Goal: Check status: Check status

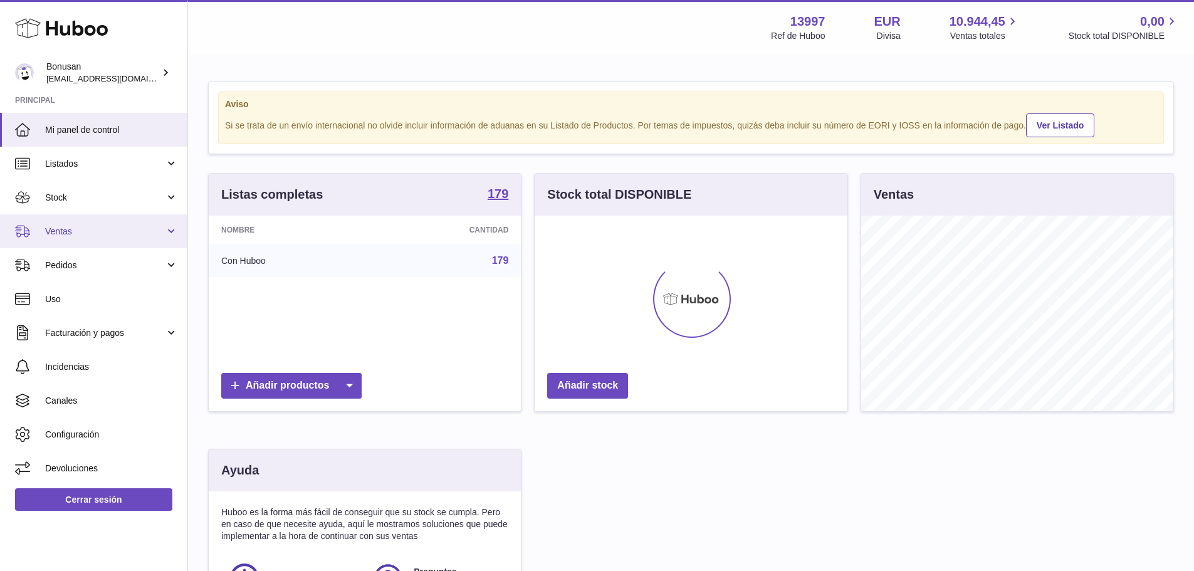
click at [71, 234] on span "Ventas" at bounding box center [105, 232] width 120 height 12
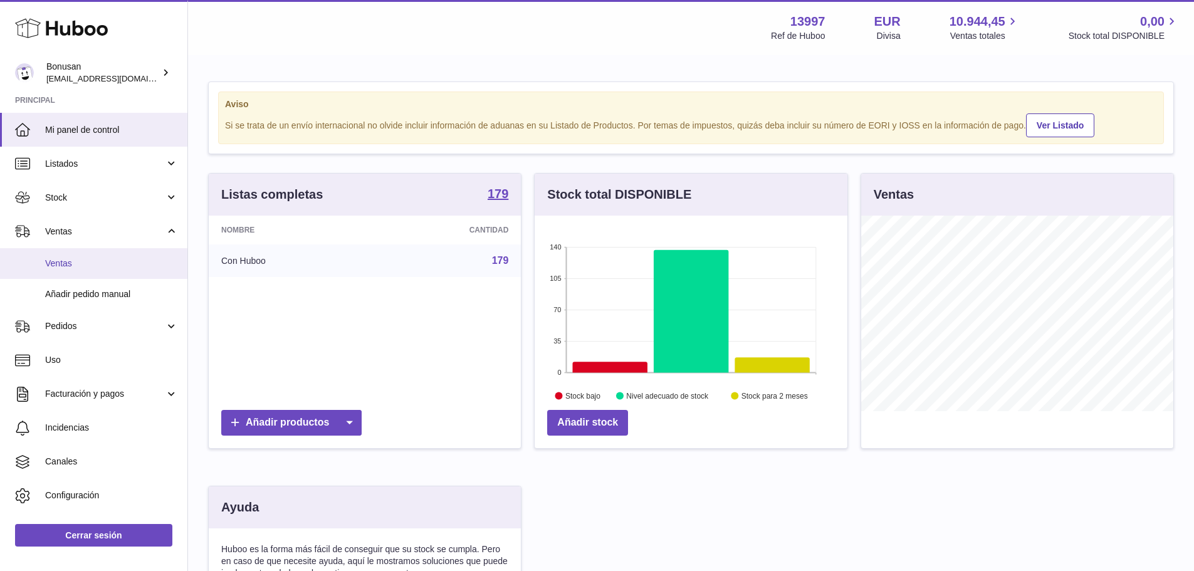
click at [77, 264] on span "Ventas" at bounding box center [111, 264] width 133 height 12
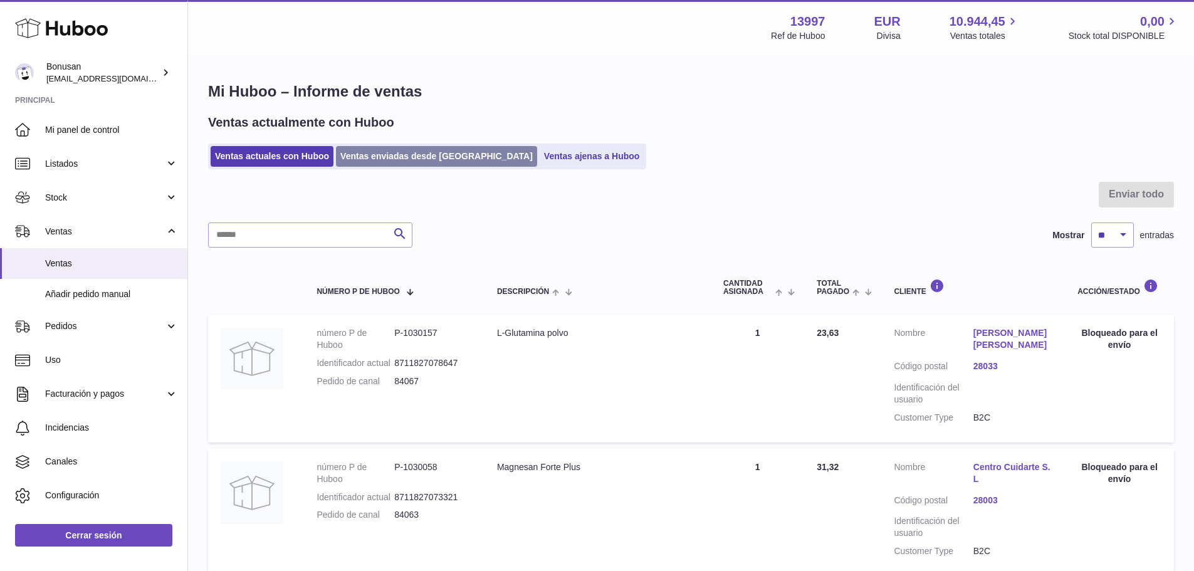
click at [391, 151] on link "Ventas enviadas desde [GEOGRAPHIC_DATA]" at bounding box center [436, 156] width 201 height 21
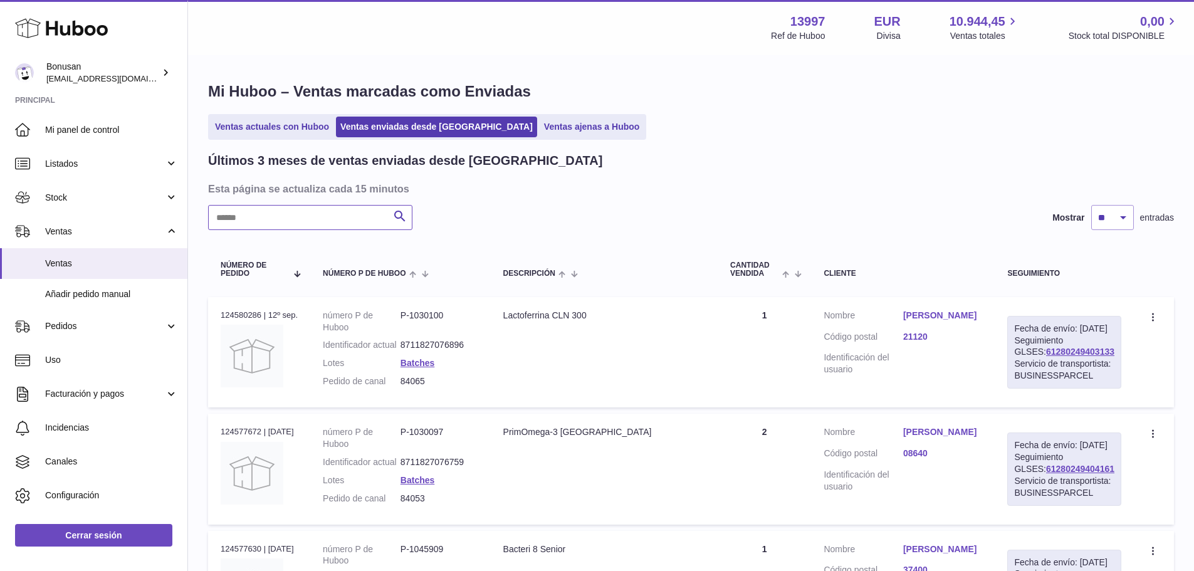
click at [327, 227] on input "text" at bounding box center [310, 217] width 204 height 25
paste input "*****"
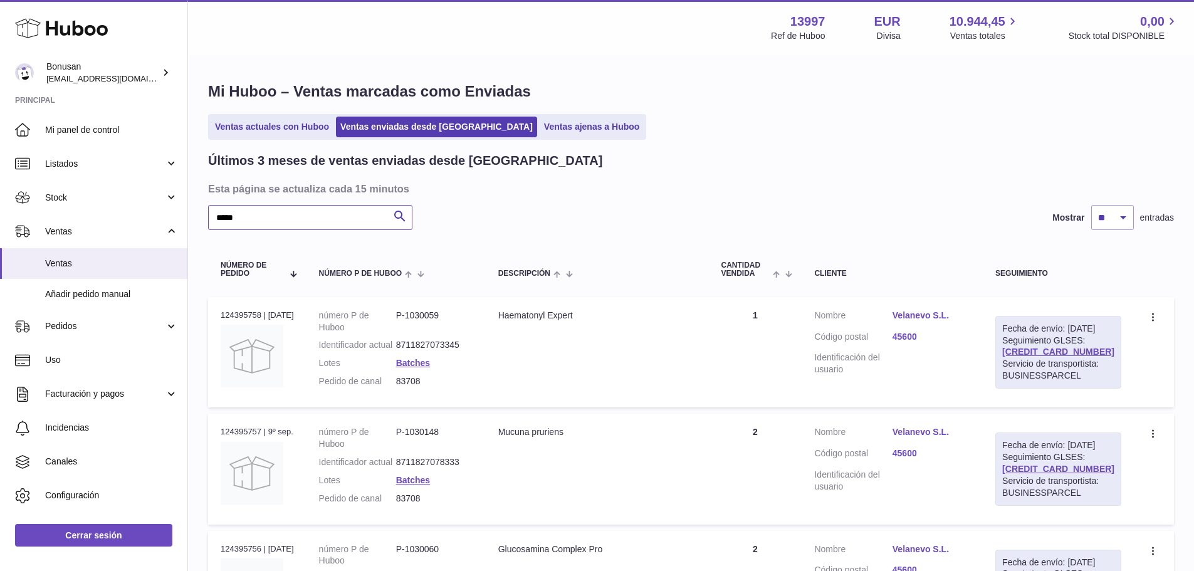
type input "*****"
click at [943, 318] on link "Velanevo S.L." at bounding box center [931, 316] width 78 height 12
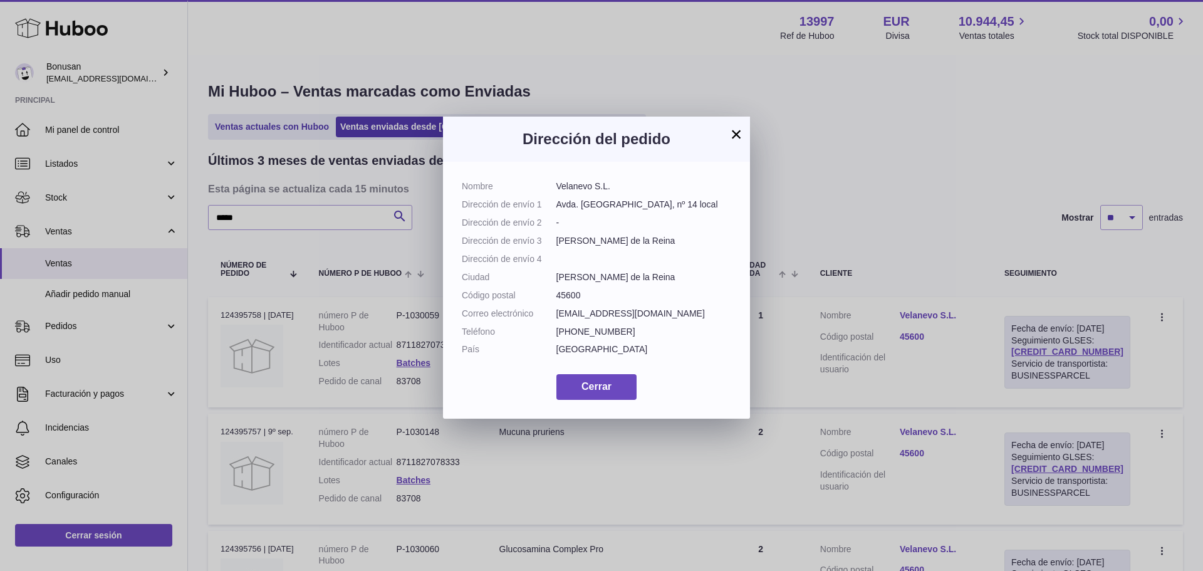
click at [734, 137] on button "×" at bounding box center [736, 134] width 15 height 15
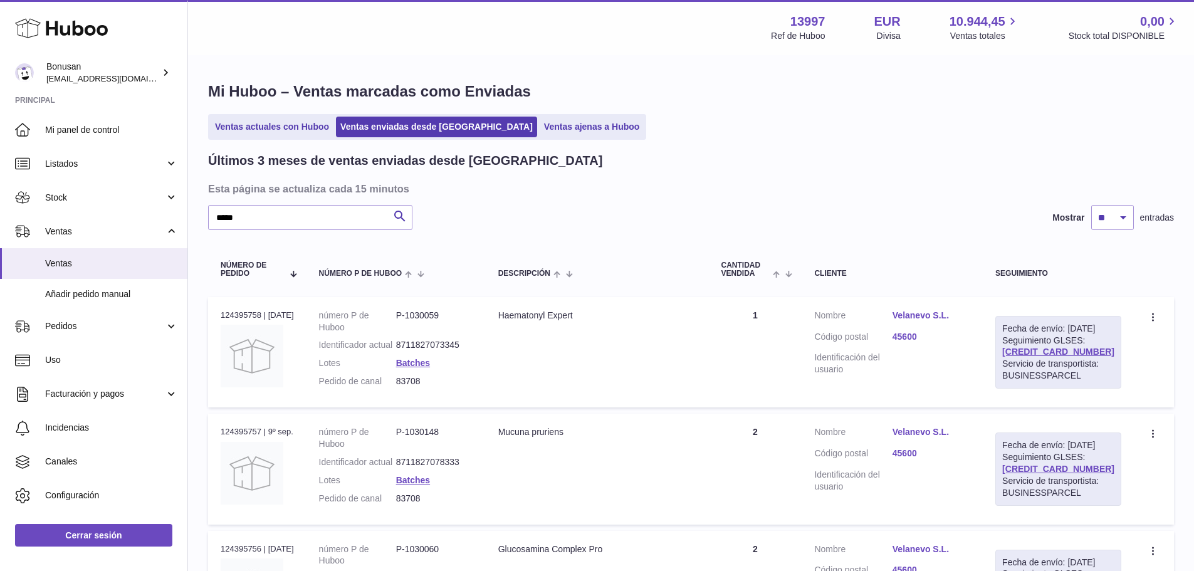
drag, startPoint x: 1100, startPoint y: 363, endPoint x: 1011, endPoint y: 365, distance: 89.6
click at [1011, 365] on td "Fecha de envío: [DATE] Seguimiento GLSES: [CREDIT_CARD_NUMBER] Servicio de tran…" at bounding box center [1058, 352] width 151 height 110
copy link "[CREDIT_CARD_NUMBER]"
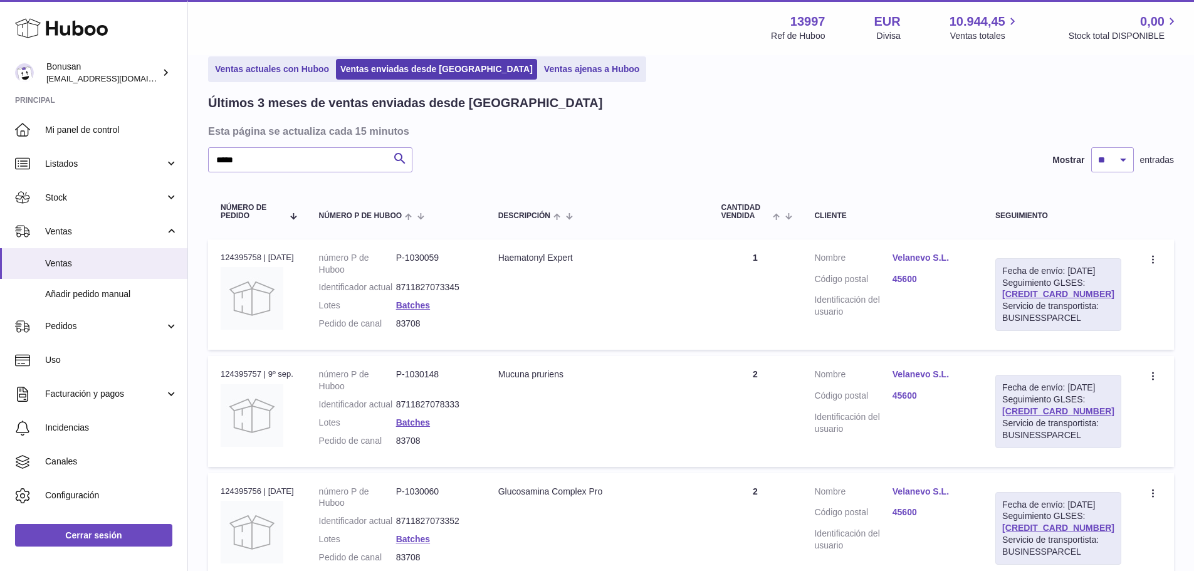
scroll to position [9, 0]
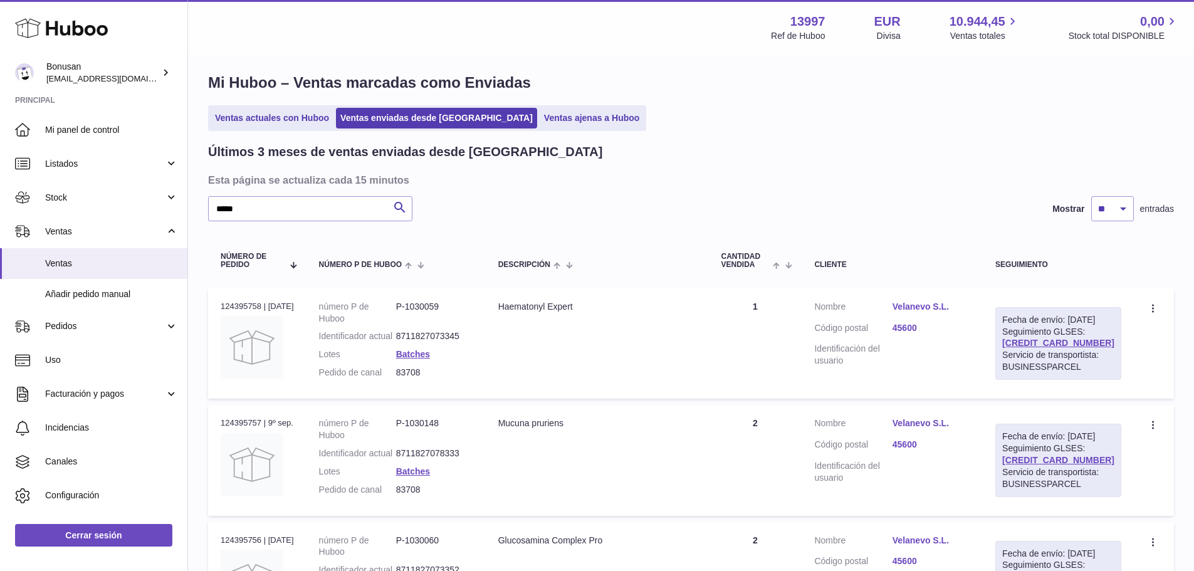
click at [1106, 366] on div "Servicio de transportista: BUSINESSPARCEL" at bounding box center [1058, 361] width 112 height 24
drag, startPoint x: 1100, startPoint y: 352, endPoint x: 1015, endPoint y: 358, distance: 84.8
click at [1015, 358] on td "Fecha de envío: [DATE] Seguimiento GLSES: [CREDIT_CARD_NUMBER] Servicio de tran…" at bounding box center [1058, 343] width 151 height 110
copy link "[CREDIT_CARD_NUMBER]"
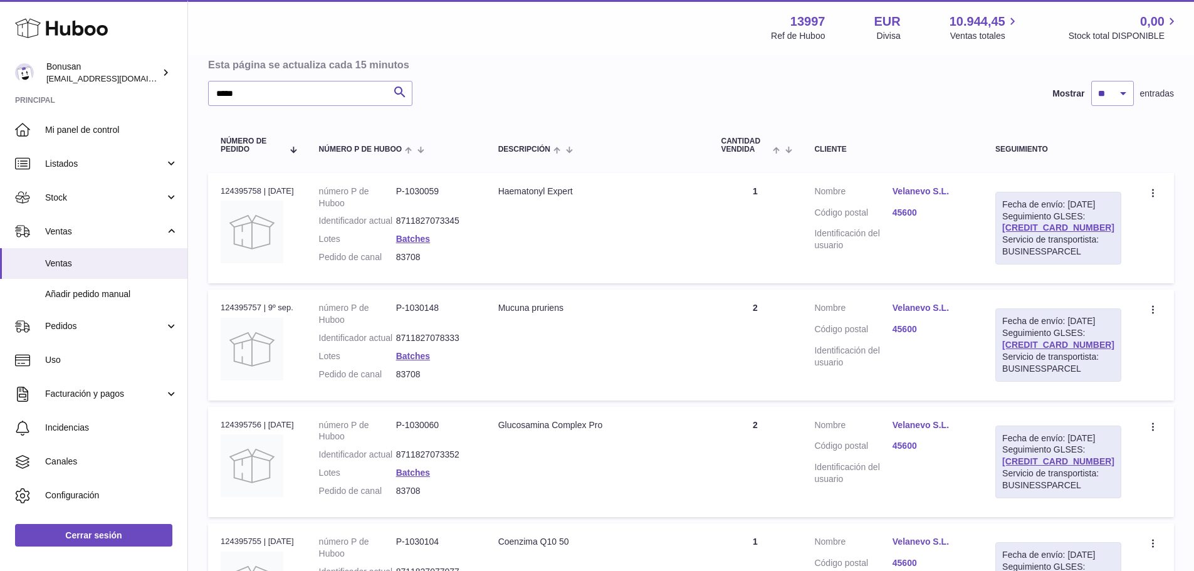
scroll to position [125, 0]
drag, startPoint x: 599, startPoint y: 191, endPoint x: 494, endPoint y: 191, distance: 105.3
click at [494, 191] on td "Descripción Haematonyl Expert" at bounding box center [597, 227] width 223 height 110
copy div "Haematonyl Expert"
drag, startPoint x: 583, startPoint y: 327, endPoint x: 503, endPoint y: 330, distance: 80.3
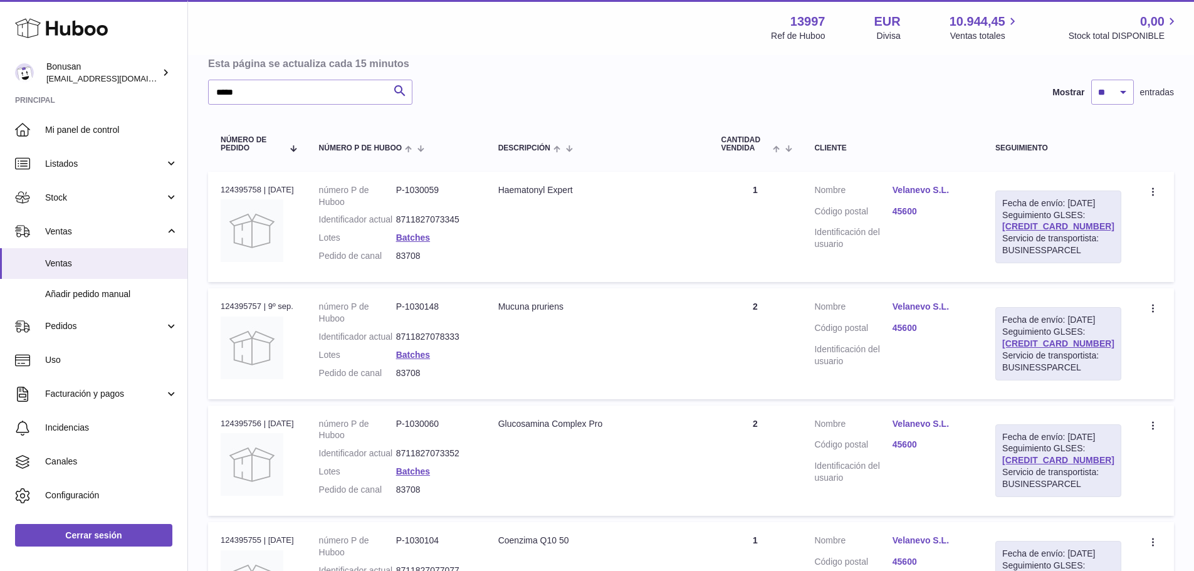
click at [503, 330] on td "Descripción Mucuna pruriens" at bounding box center [597, 343] width 223 height 110
copy div "Mucuna pruriens"
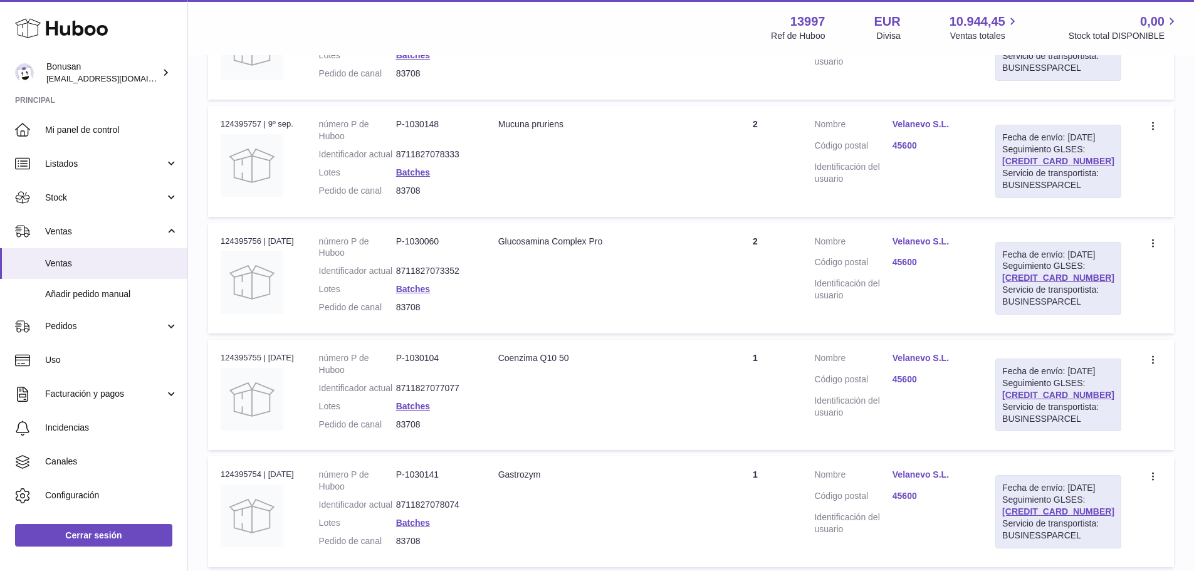
scroll to position [313, 0]
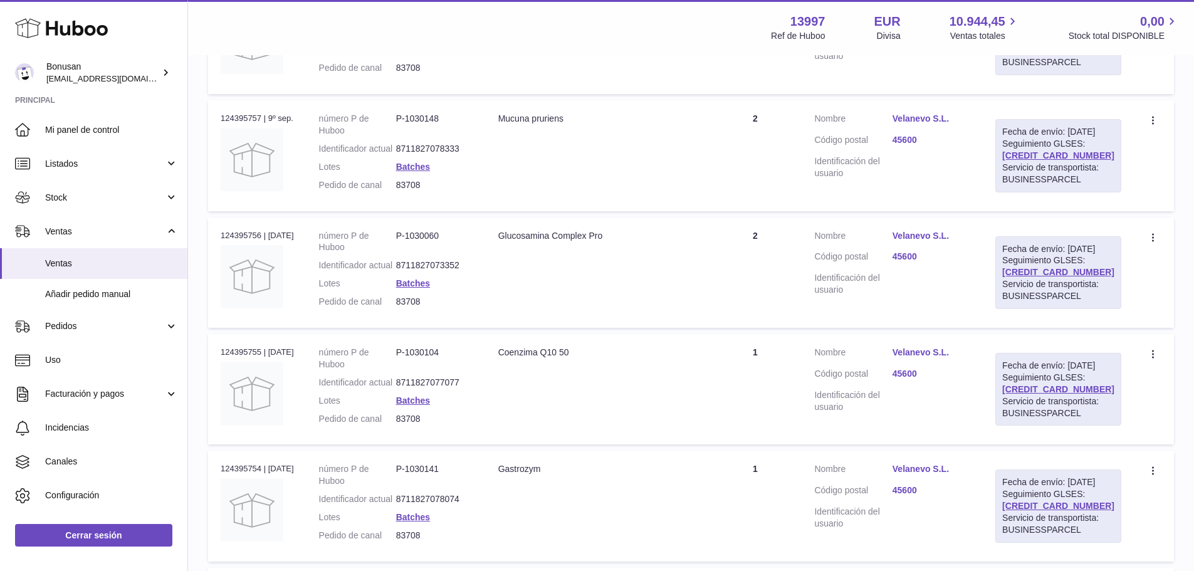
drag, startPoint x: 627, startPoint y: 285, endPoint x: 500, endPoint y: 287, distance: 126.6
click at [500, 287] on td "Descripción [MEDICAL_DATA] Complex Pro" at bounding box center [597, 272] width 223 height 110
copy div "Glucosamina Complex Pro"
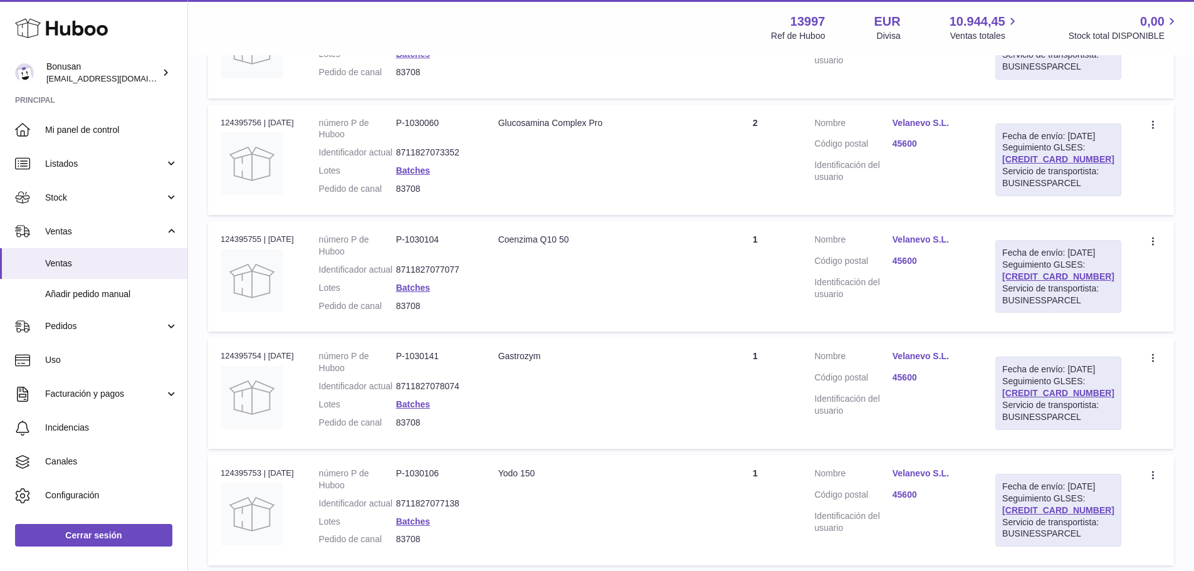
scroll to position [439, 0]
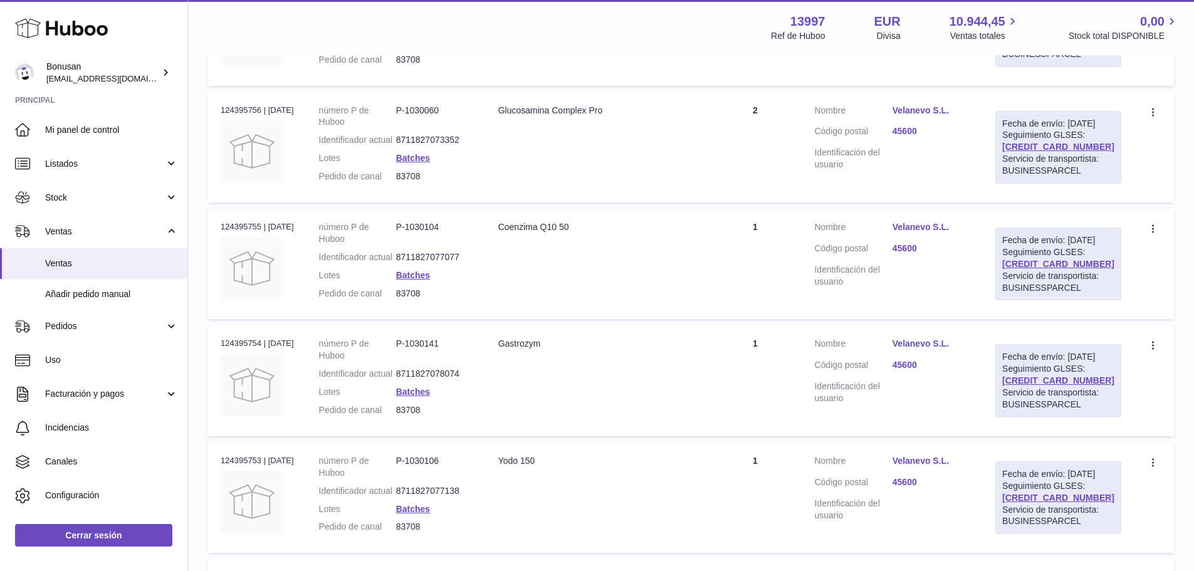
drag, startPoint x: 588, startPoint y: 300, endPoint x: 501, endPoint y: 299, distance: 87.1
click at [501, 299] on td "Descripción [MEDICAL_DATA] 50" at bounding box center [597, 264] width 223 height 110
copy div "Coenzima Q10 50"
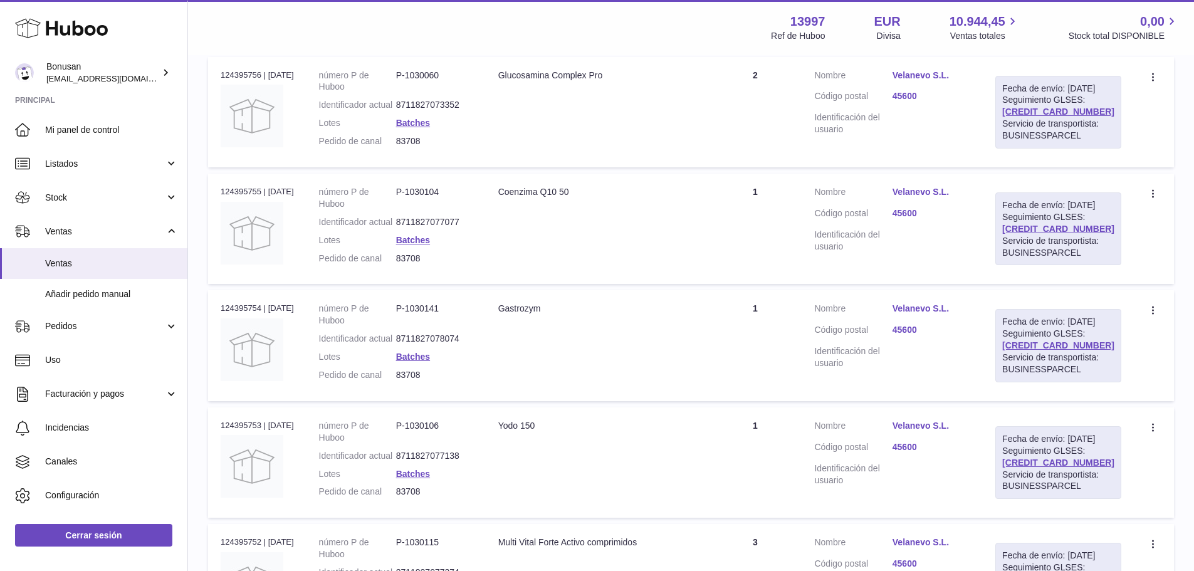
scroll to position [627, 0]
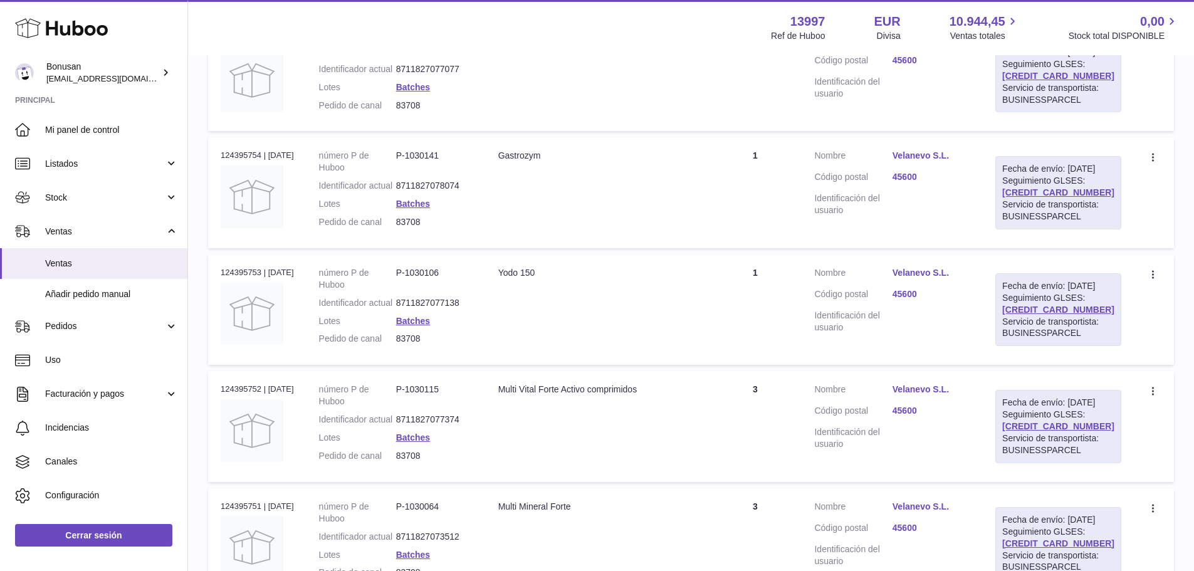
drag, startPoint x: 564, startPoint y: 253, endPoint x: 500, endPoint y: 255, distance: 64.0
click at [500, 248] on td "Descripción Gastrozym" at bounding box center [597, 192] width 223 height 110
copy div "Gastrozym"
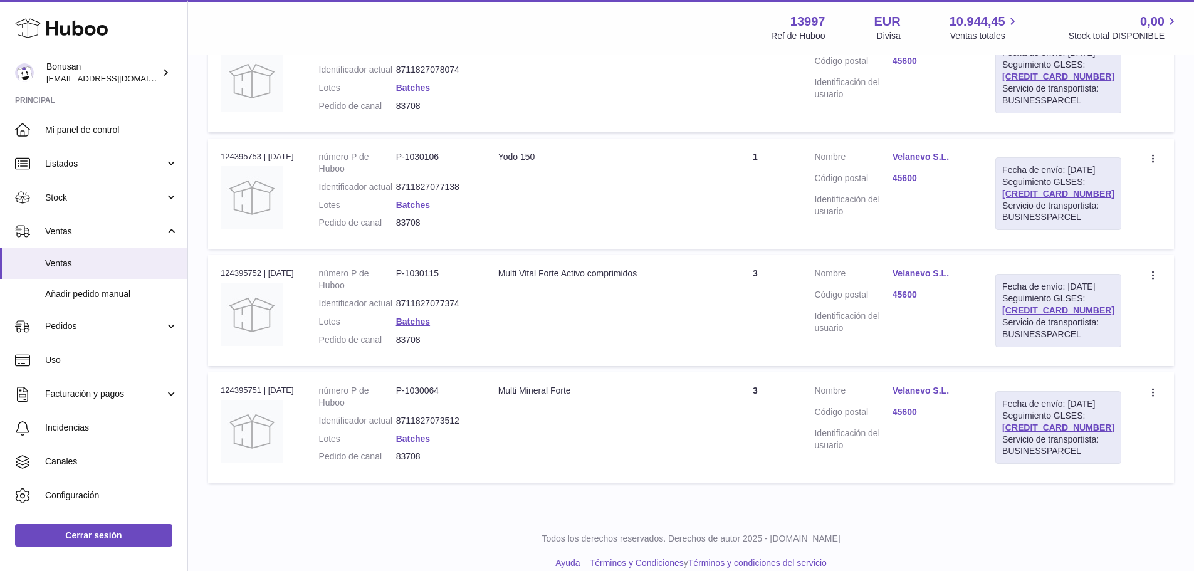
scroll to position [815, 0]
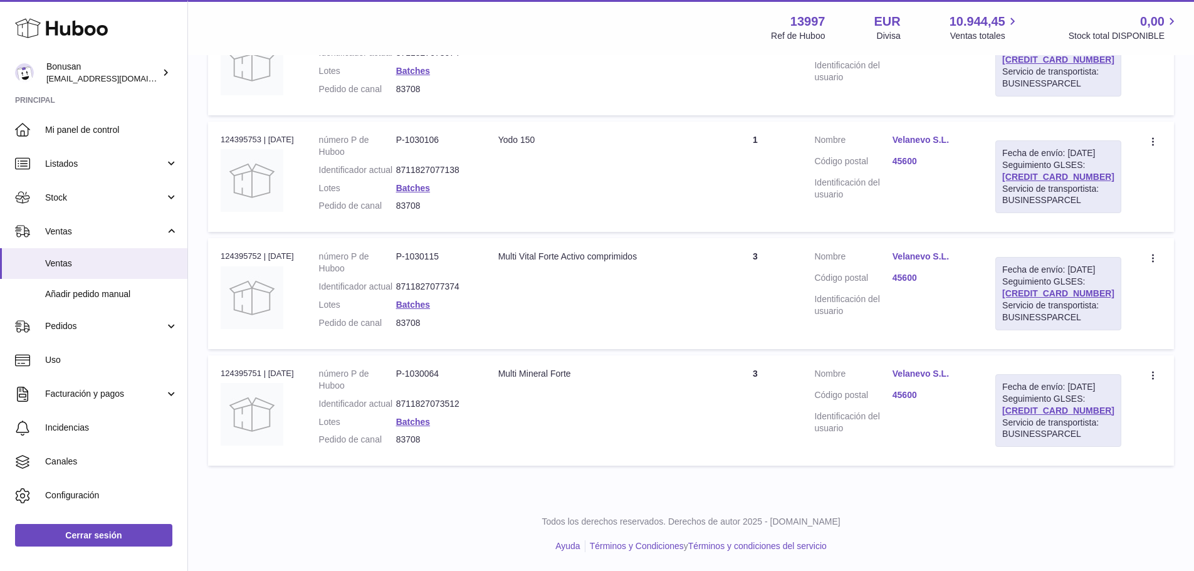
drag, startPoint x: 546, startPoint y: 199, endPoint x: 501, endPoint y: 206, distance: 45.0
click at [501, 206] on td "Descripción Yodo 150" at bounding box center [597, 177] width 223 height 110
copy div "Yodo 150"
drag, startPoint x: 681, startPoint y: 283, endPoint x: 496, endPoint y: 288, distance: 184.3
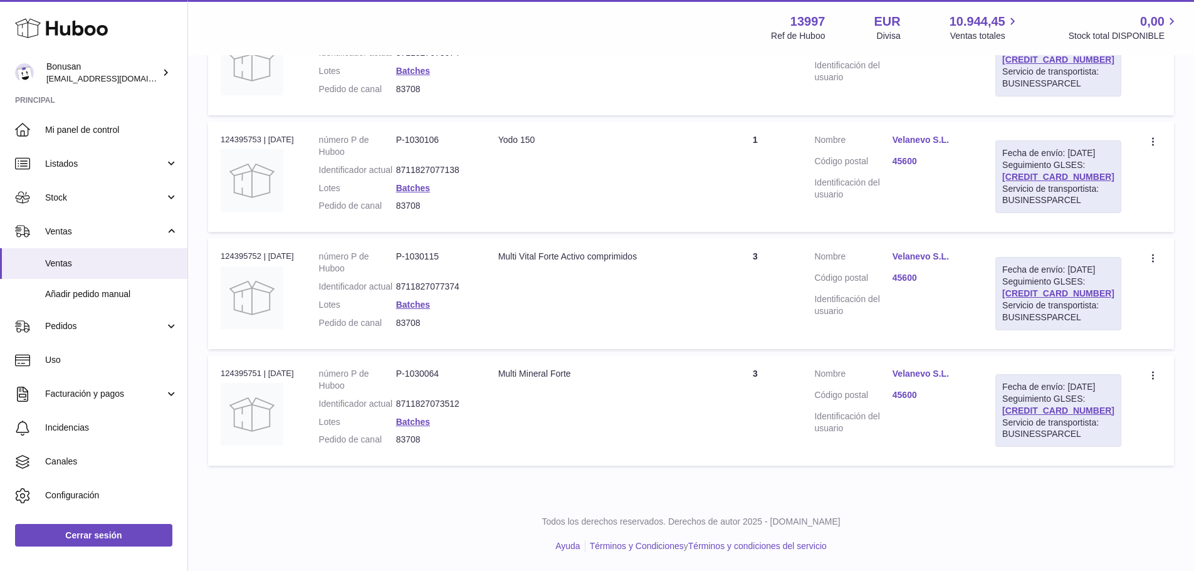
click at [496, 288] on td "Descripción Multi Vital Forte Activo comprimidos" at bounding box center [597, 293] width 223 height 110
copy div "Multi Vital Forte Activo comprimidos"
drag, startPoint x: 596, startPoint y: 353, endPoint x: 498, endPoint y: 356, distance: 97.8
click at [498, 356] on td "Descripción Multi Mineral Forte" at bounding box center [597, 410] width 223 height 110
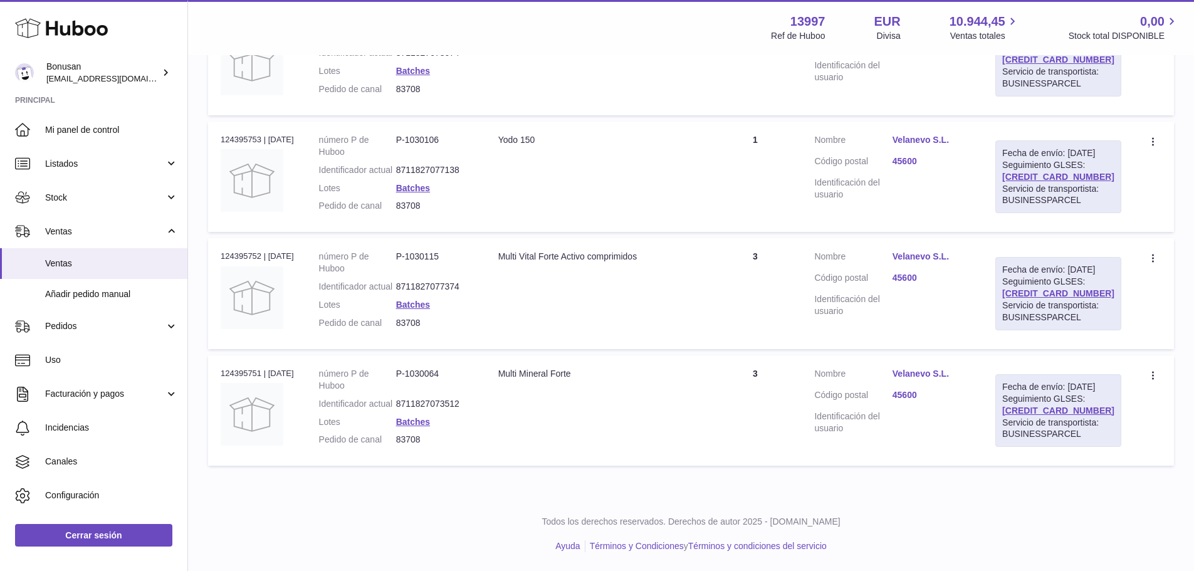
copy div "Multi Mineral Forte"
click at [944, 251] on link "Velanevo S.L." at bounding box center [931, 257] width 78 height 12
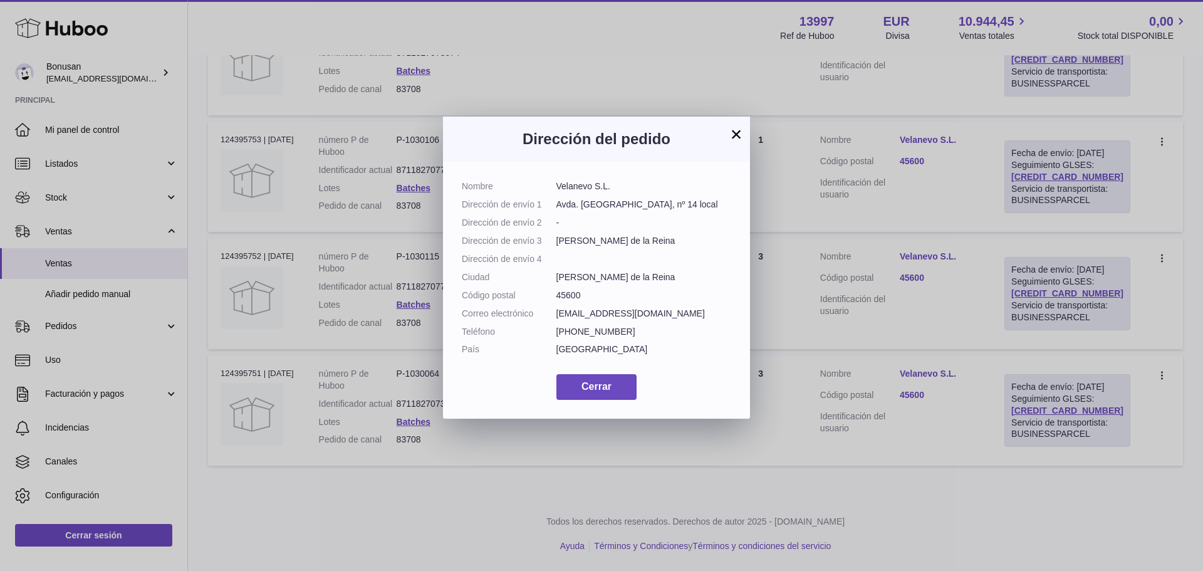
drag, startPoint x: 612, startPoint y: 188, endPoint x: 535, endPoint y: 191, distance: 77.1
click at [535, 191] on dl "Nombre Velanevo S.L. Dirección de envío 1 Avda. Constitución, nº 14 local Direc…" at bounding box center [596, 270] width 269 height 181
